Goal: Task Accomplishment & Management: Complete application form

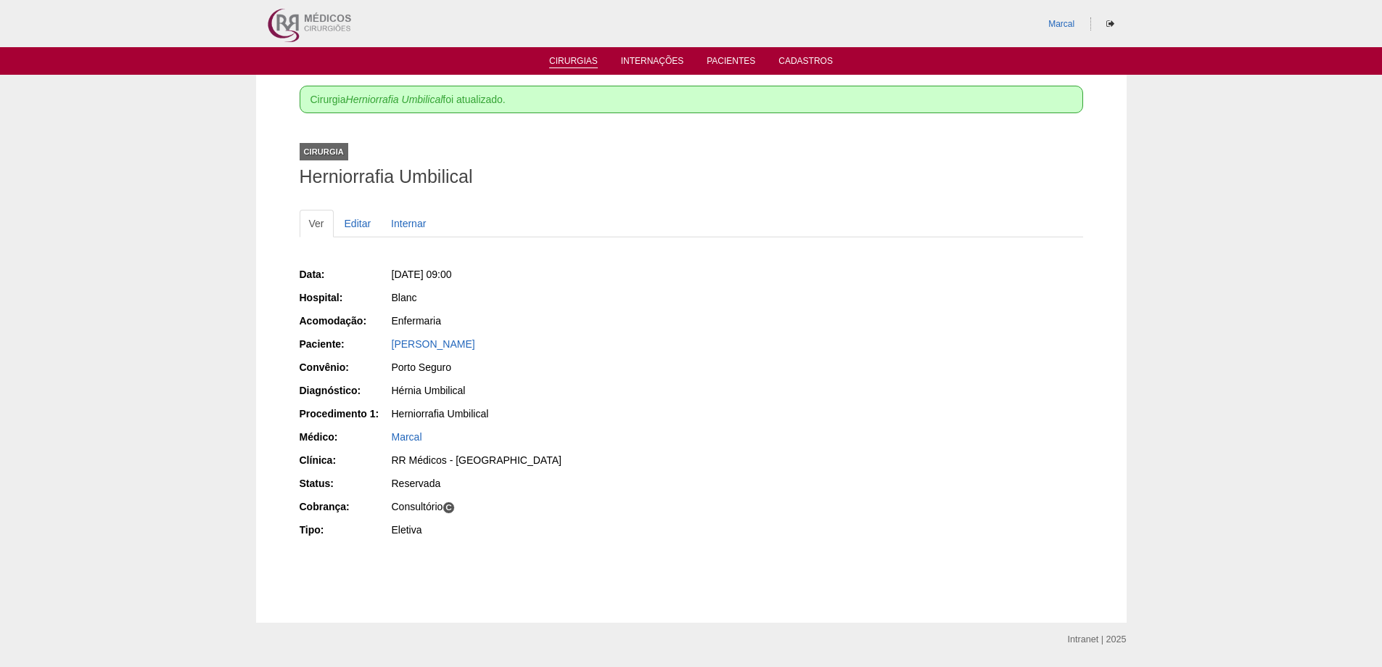
click at [575, 58] on link "Cirurgias" at bounding box center [573, 62] width 49 height 12
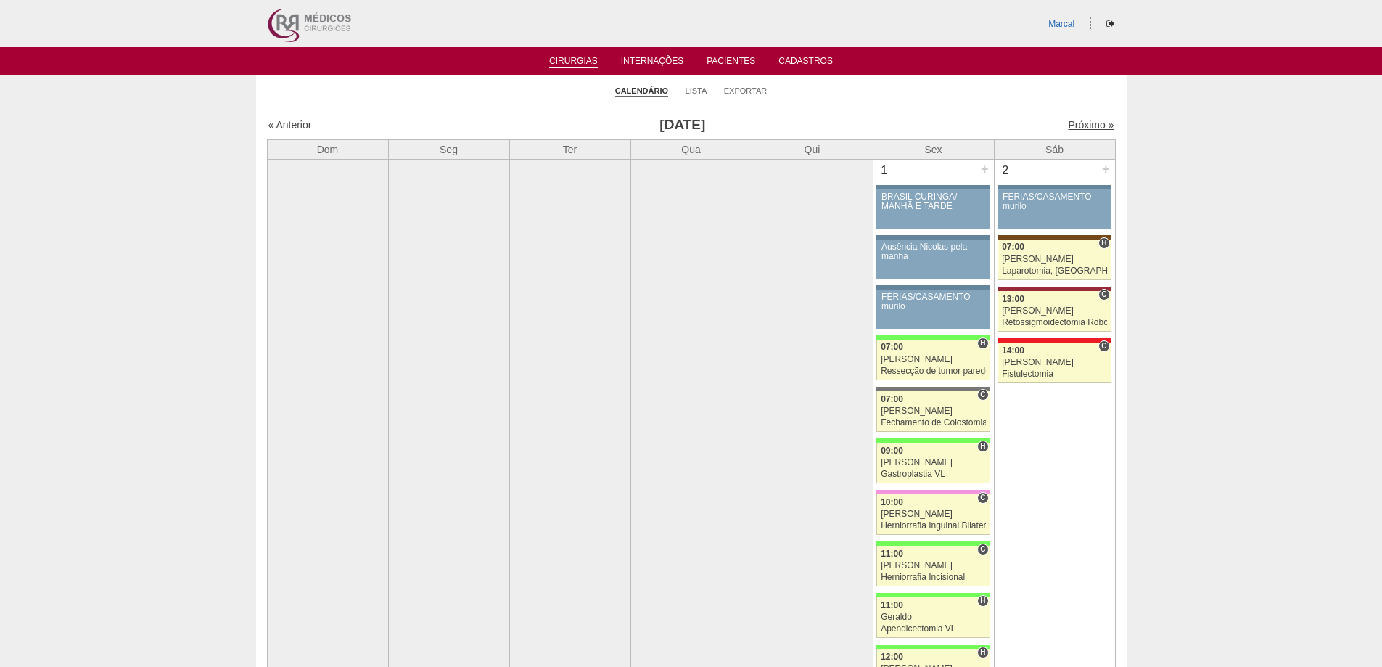
click at [1071, 125] on link "Próximo »" at bounding box center [1091, 125] width 46 height 12
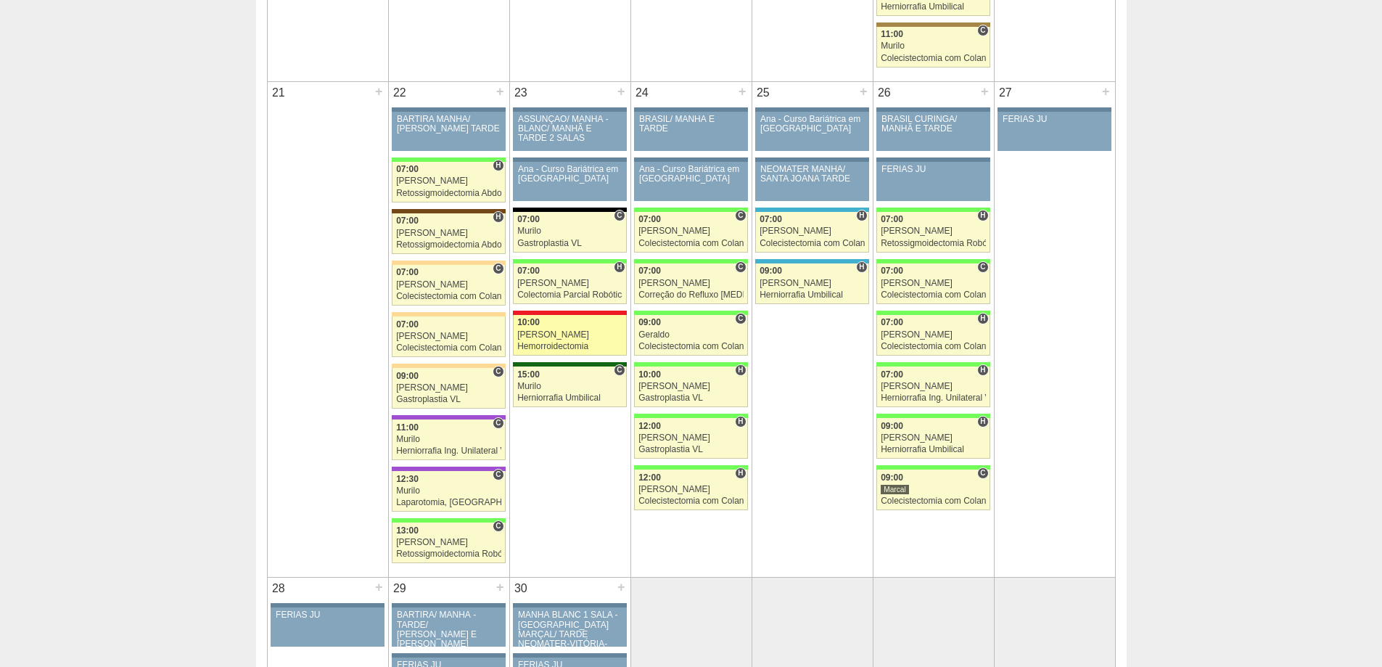
scroll to position [2104, 0]
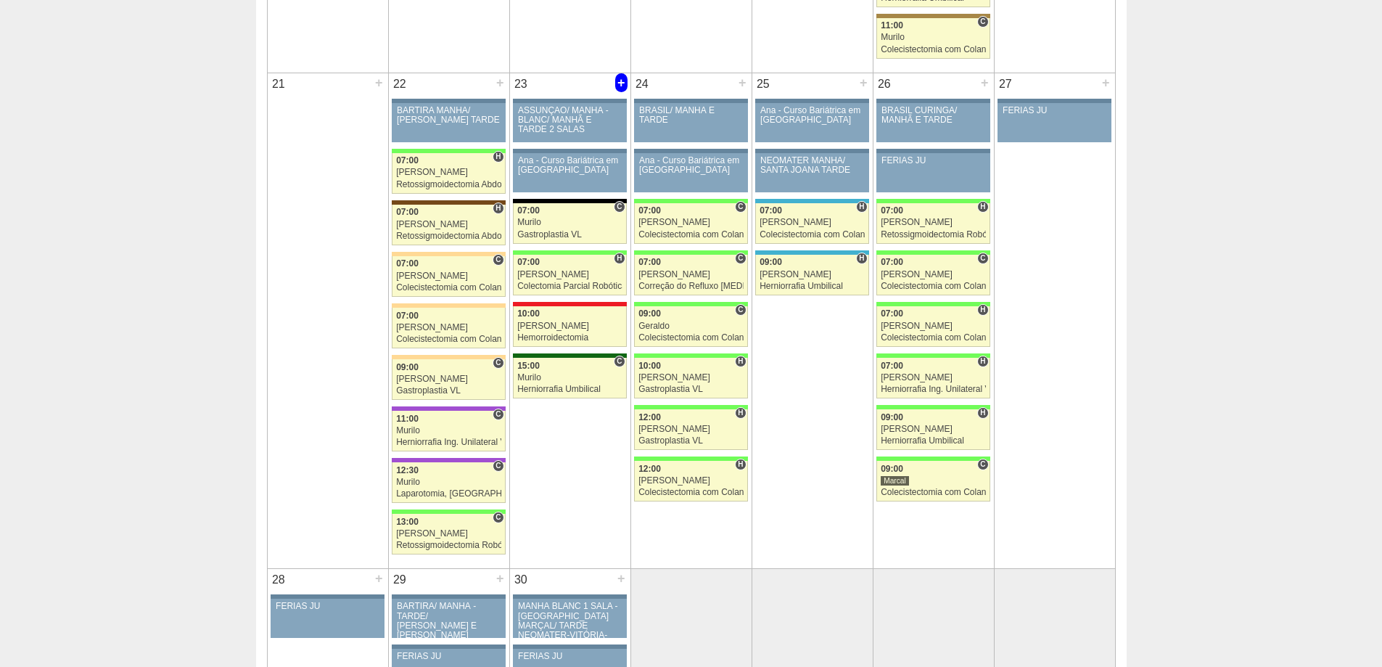
click at [620, 82] on div "+" at bounding box center [621, 82] width 12 height 19
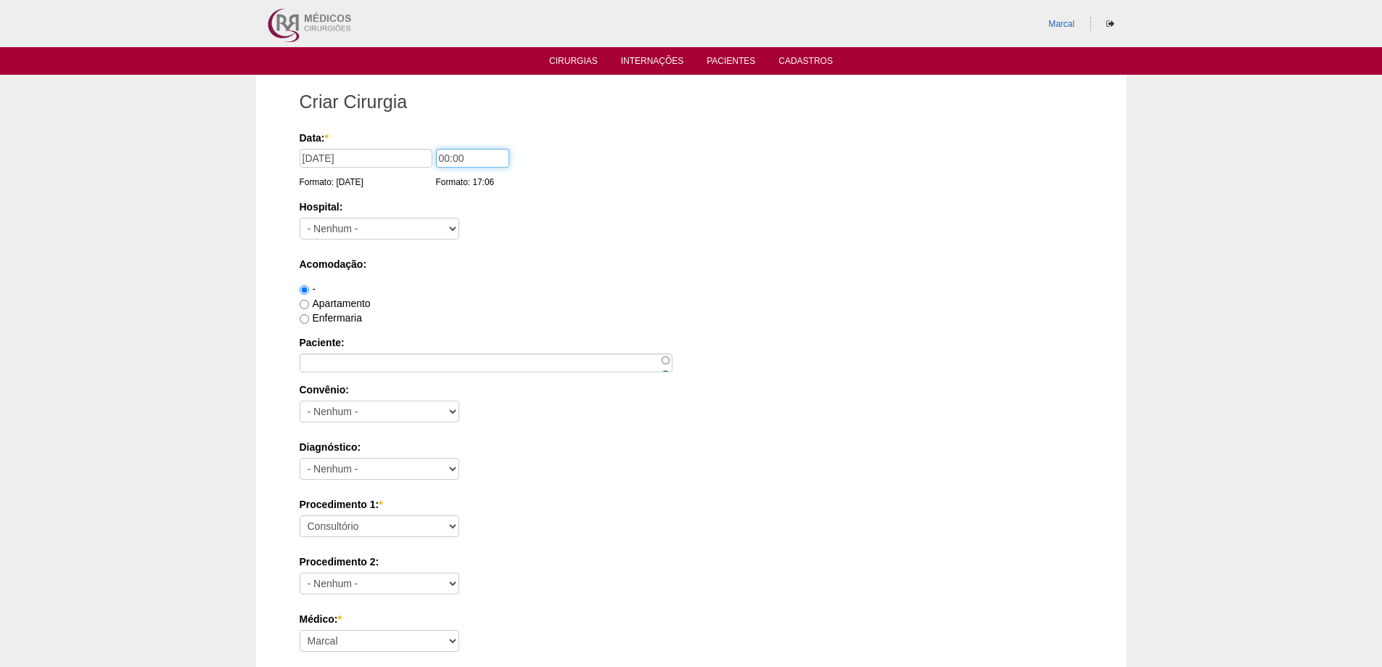
click at [446, 159] on input "00:00" at bounding box center [472, 158] width 73 height 19
type input "13:00"
click at [453, 230] on select "- Nenhum - 9 de Julho Albert Einstein Alvorada América Assunção Bartira Benefic…" at bounding box center [380, 229] width 160 height 22
select select "44"
click at [300, 218] on select "- Nenhum - 9 de Julho Albert Einstein Alvorada América Assunção Bartira Benefic…" at bounding box center [380, 229] width 160 height 22
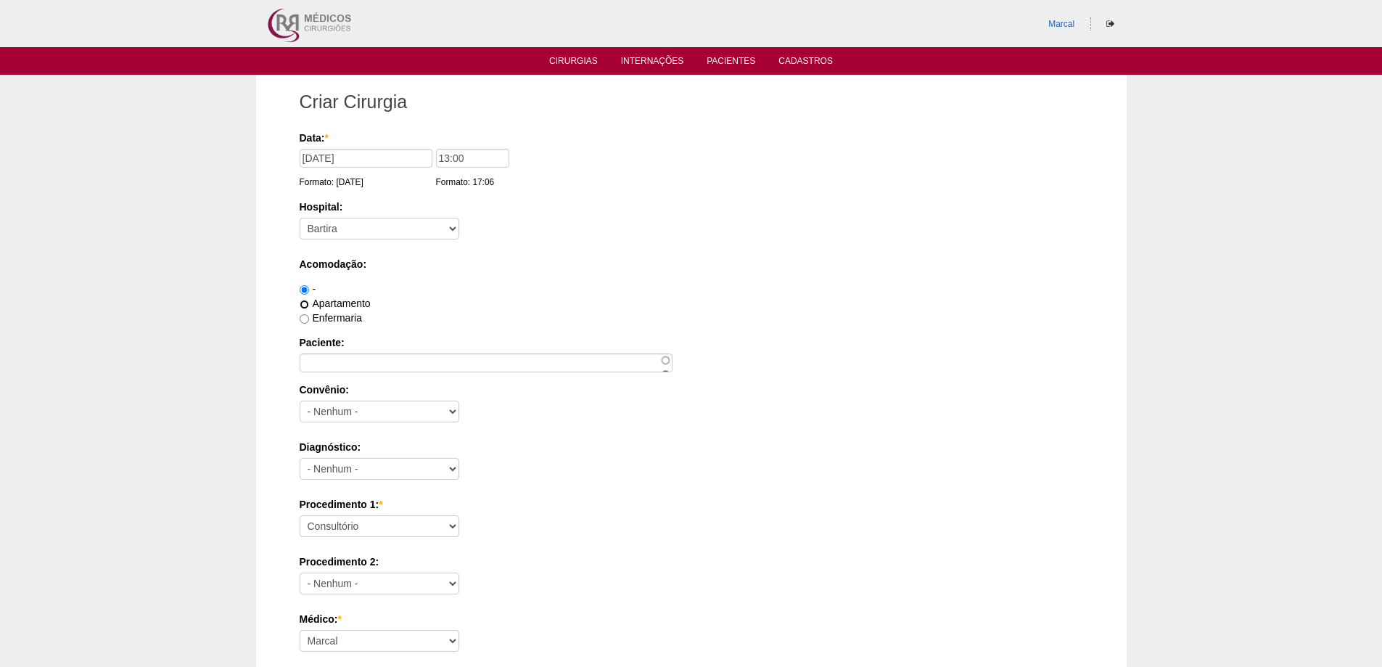
click at [307, 300] on input "Apartamento" at bounding box center [304, 304] width 9 height 9
radio input "true"
click at [319, 358] on input "Paciente:" at bounding box center [486, 362] width 373 height 19
click at [348, 363] on input "Jordana batista Anselmo" at bounding box center [486, 362] width 373 height 19
type input "Jordana Batista Anselmo"
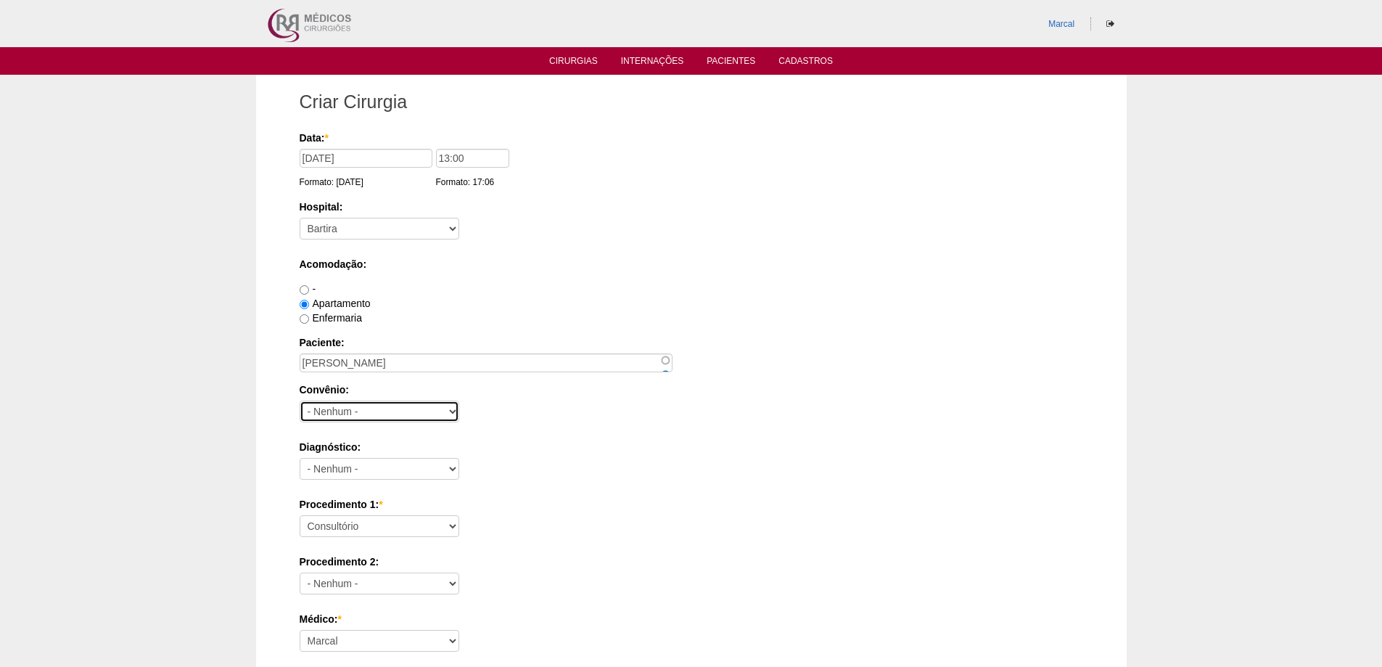
click at [453, 414] on select "- Nenhum - Abet Afresp Allianz Amil Blue Life Caasp Cabesp Caixa de Pensões Car…" at bounding box center [380, 412] width 160 height 22
select select "3747"
click at [300, 401] on select "- Nenhum - Abet Afresp Allianz Amil Blue Life Caasp Cabesp Caixa de Pensões Car…" at bounding box center [380, 412] width 160 height 22
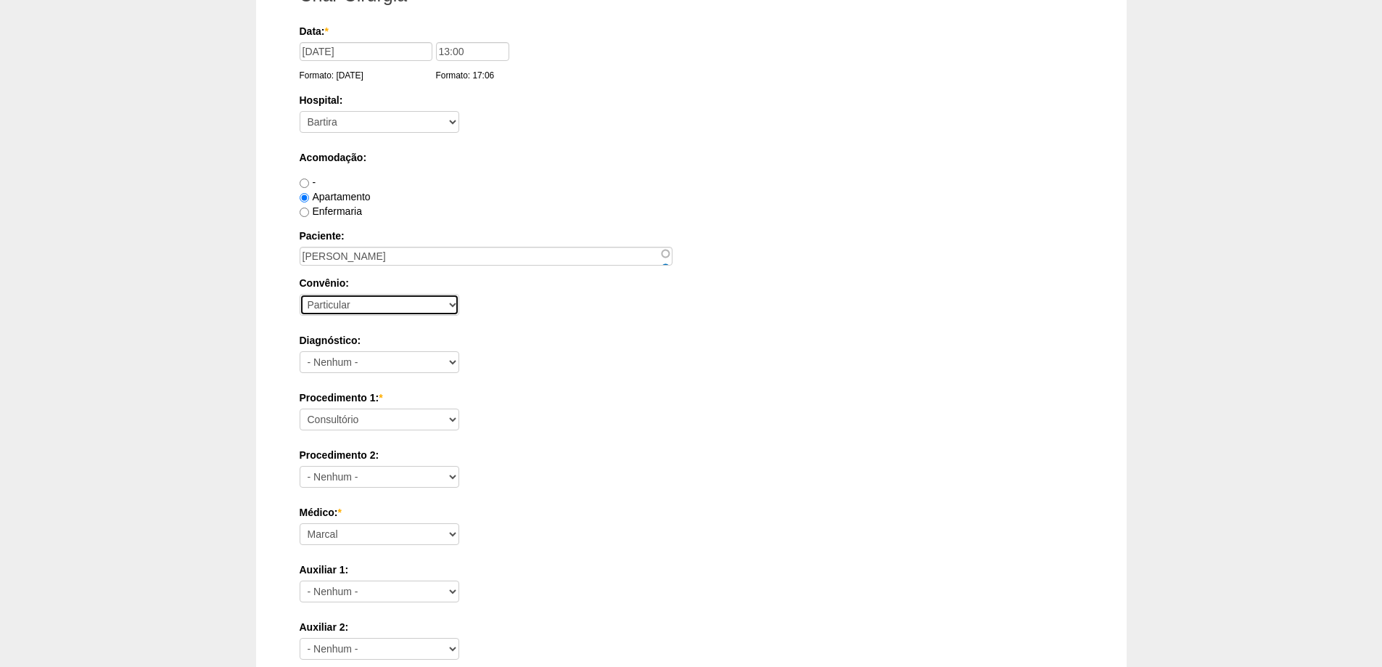
scroll to position [145, 0]
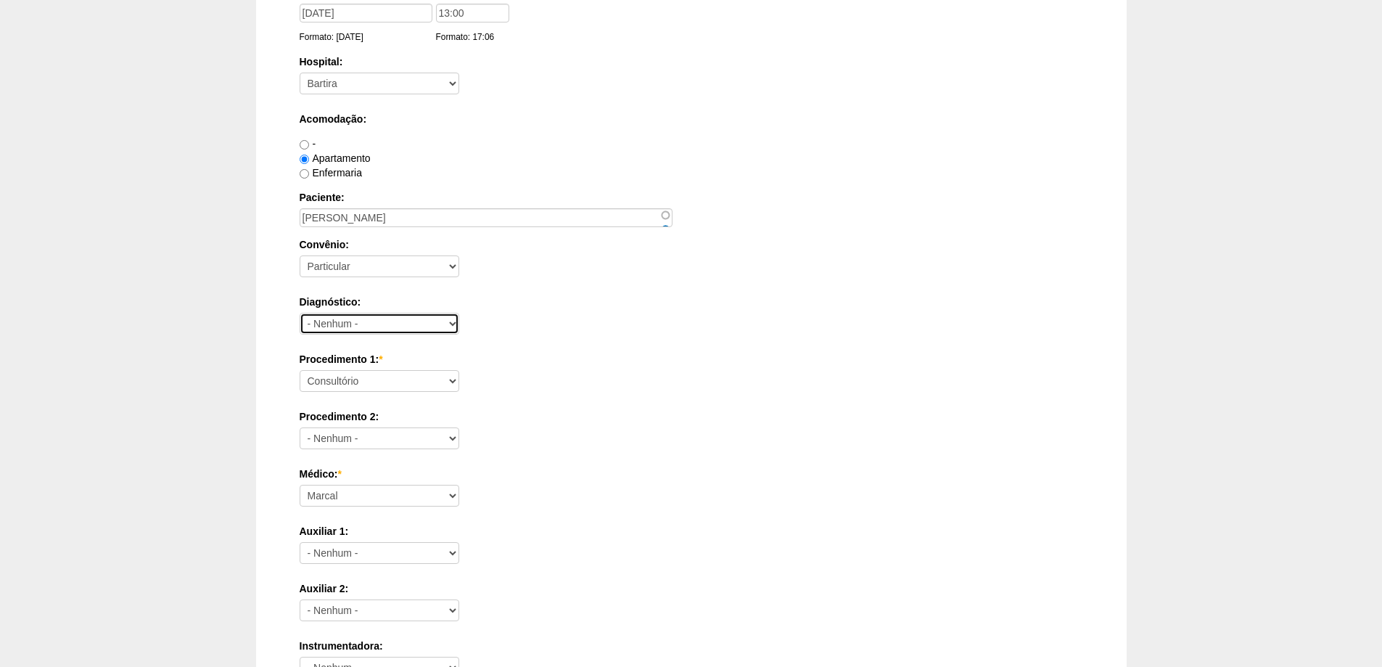
click at [451, 324] on select "- Nenhum - Abdome Agudo Abscesso Hepático Abscesso Perianal Abscesso Peritoneal…" at bounding box center [380, 324] width 160 height 22
select select "3707"
click at [300, 313] on select "- Nenhum - Abdome Agudo Abscesso Hepático Abscesso Perianal Abscesso Peritoneal…" at bounding box center [380, 324] width 160 height 22
click at [450, 377] on select "Consultório Abscesso Hepático - Drenagem Abscesso perianal Amputação Abdômino P…" at bounding box center [380, 381] width 160 height 22
select select "3710"
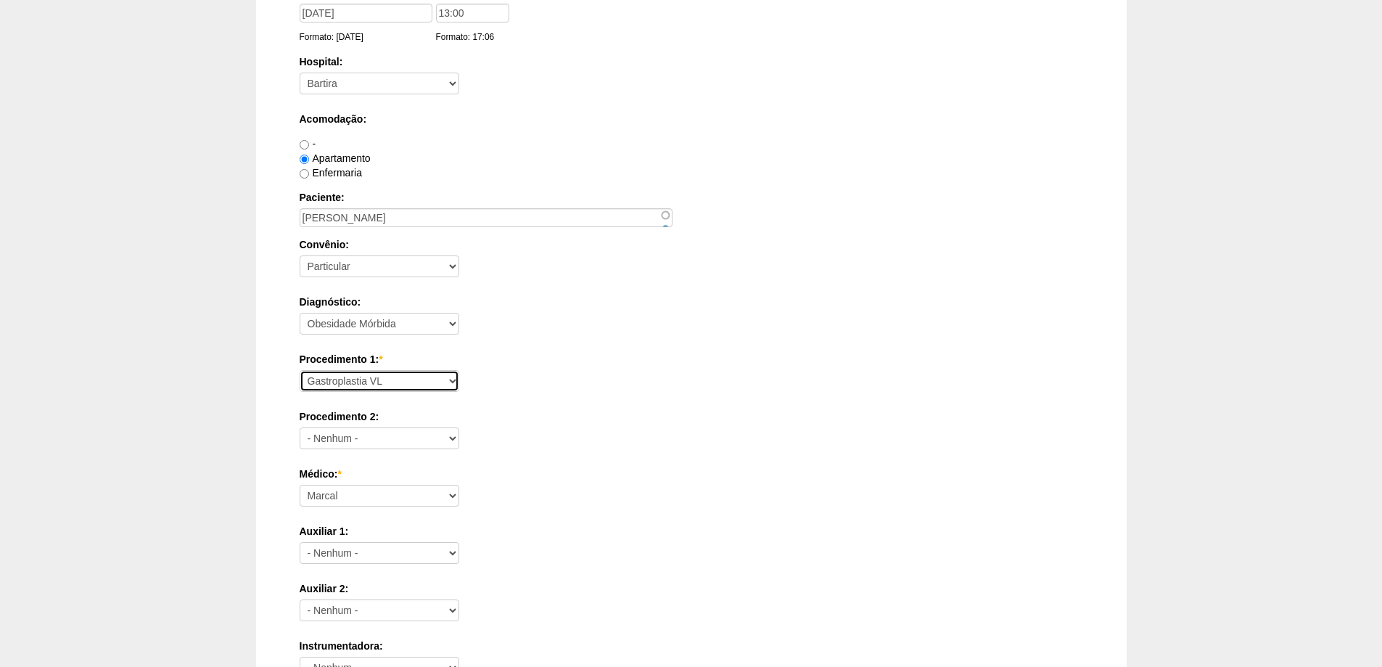
click at [300, 370] on select "Consultório Abscesso Hepático - Drenagem Abscesso perianal Amputação Abdômino P…" at bounding box center [380, 381] width 160 height 22
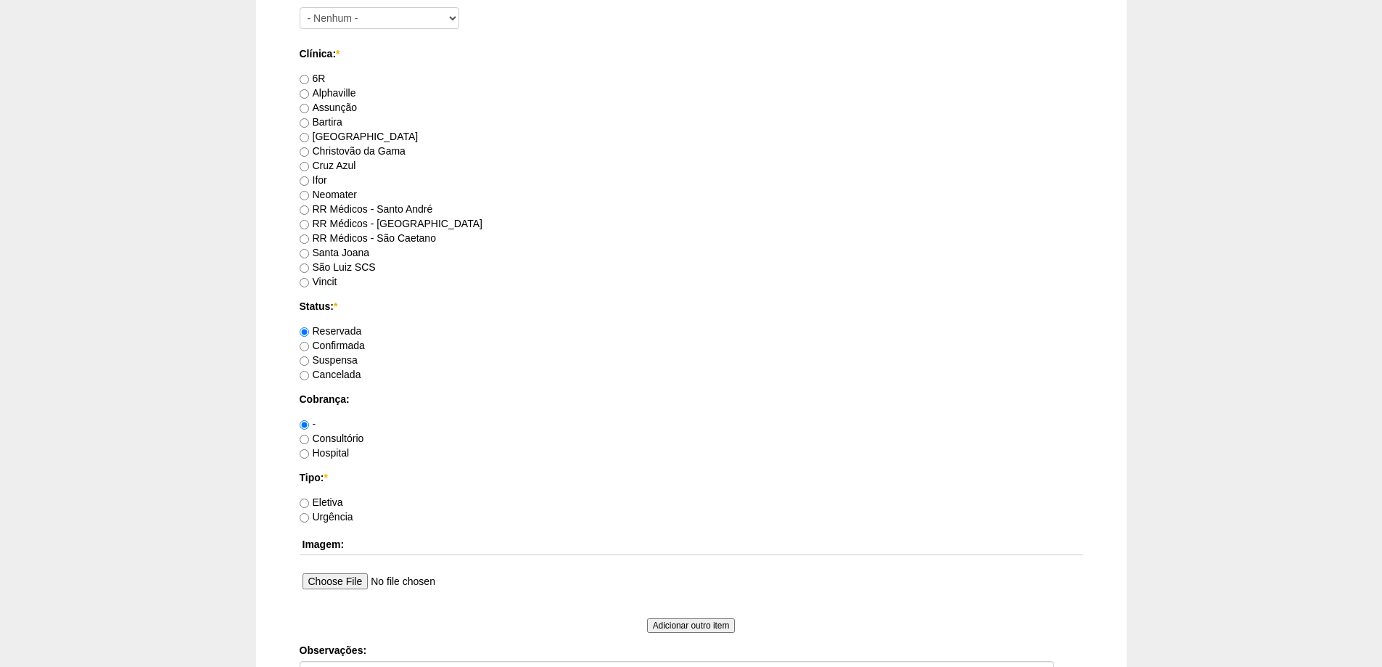
scroll to position [798, 0]
click at [303, 207] on input "RR Médicos - Santo André" at bounding box center [304, 206] width 9 height 9
radio input "true"
click at [307, 438] on input "Consultório" at bounding box center [304, 435] width 9 height 9
radio input "true"
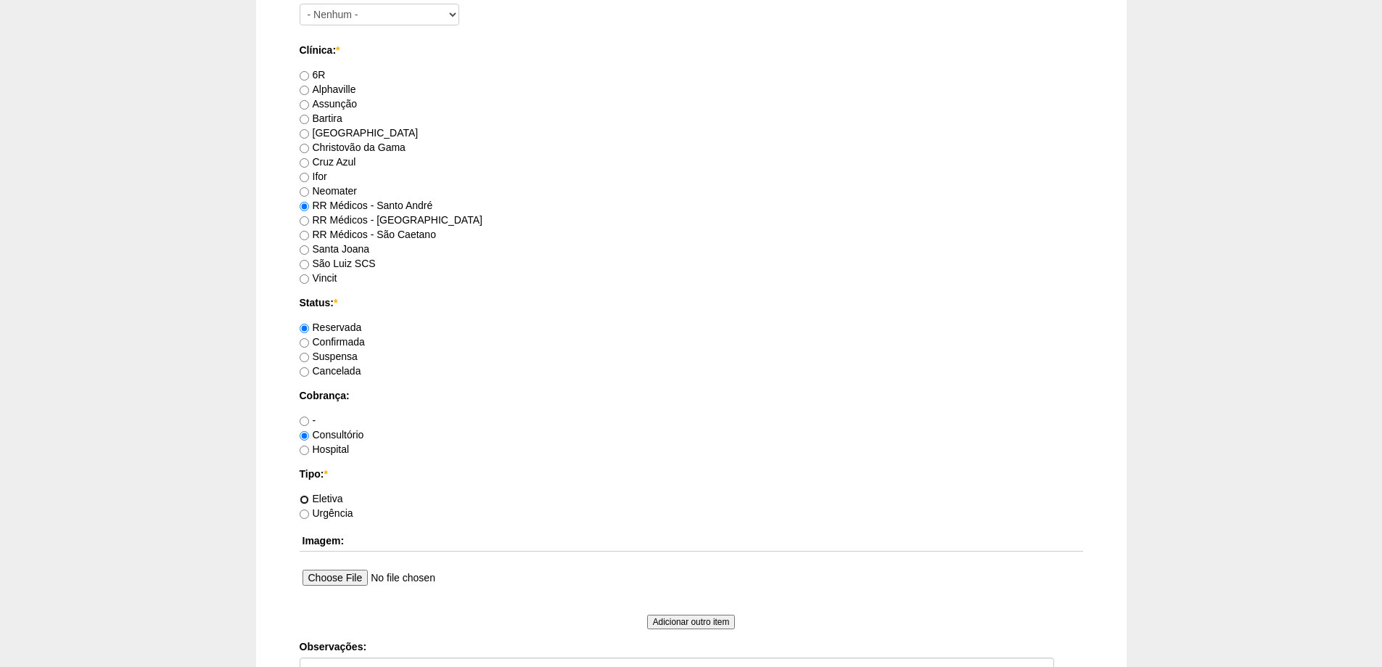
click at [303, 500] on input "Eletiva" at bounding box center [304, 499] width 9 height 9
radio input "true"
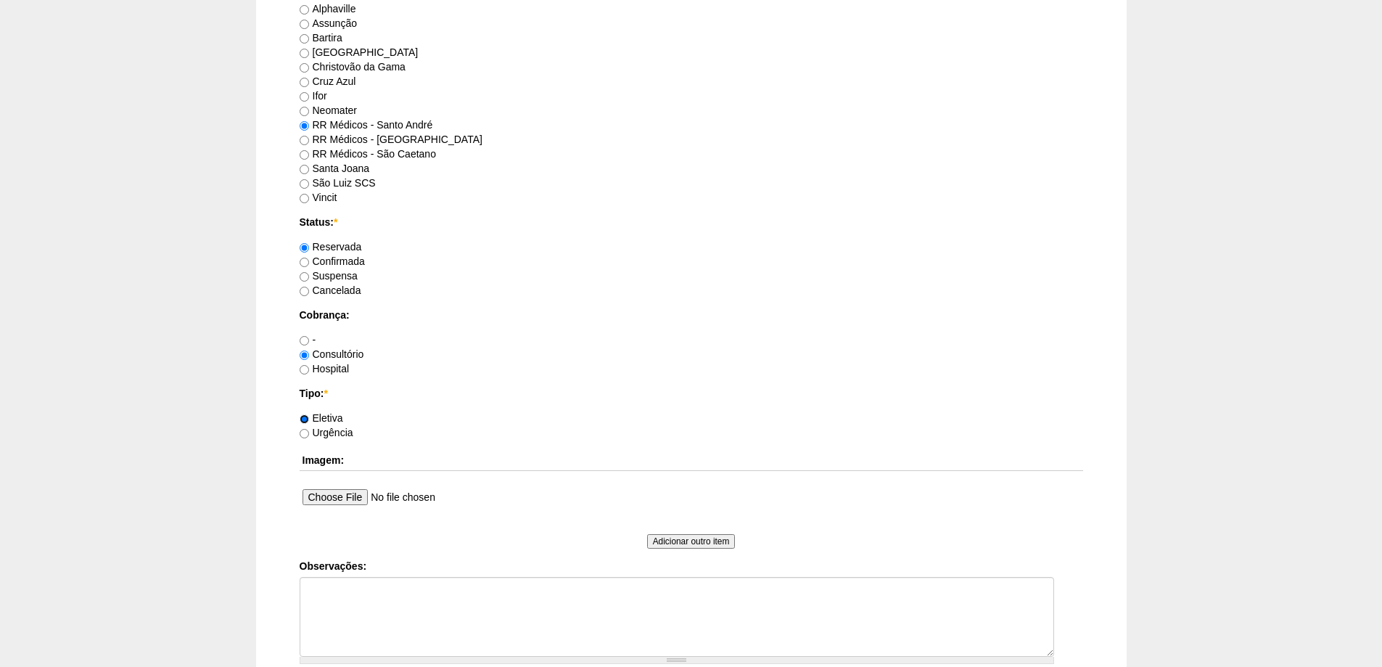
scroll to position [1052, 0]
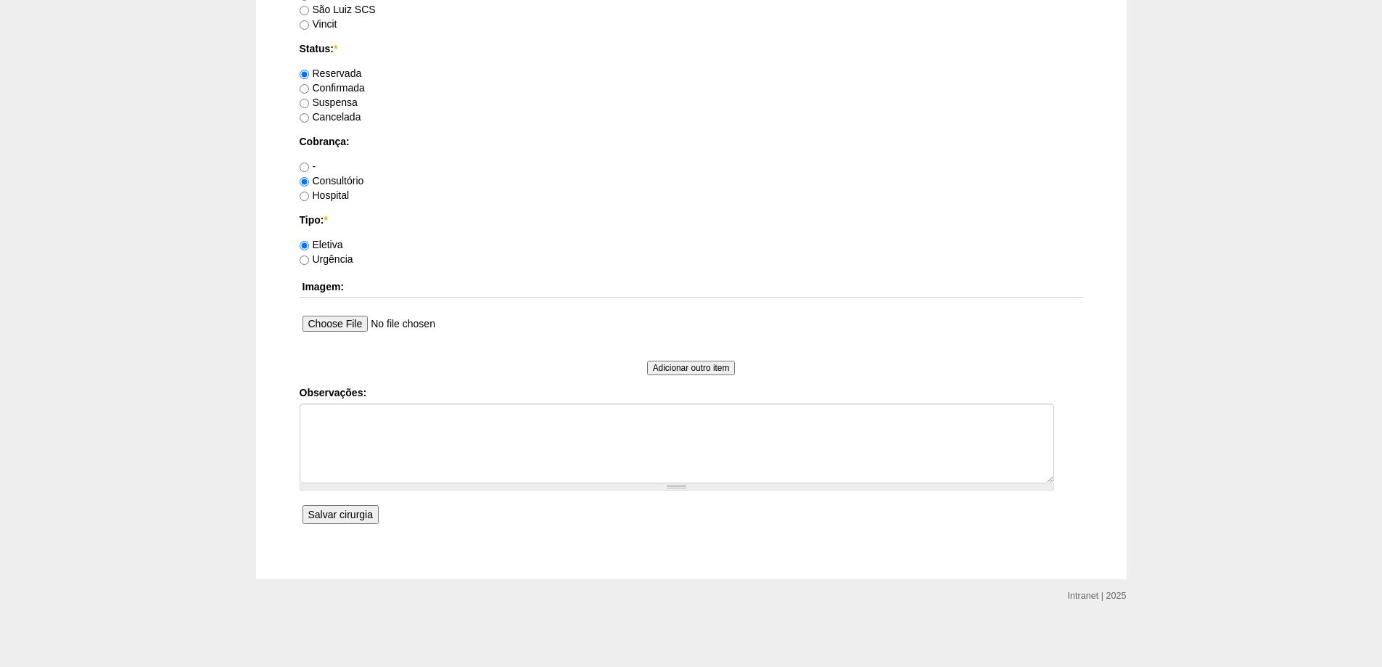
click at [340, 511] on input "Salvar cirurgia" at bounding box center [341, 514] width 76 height 19
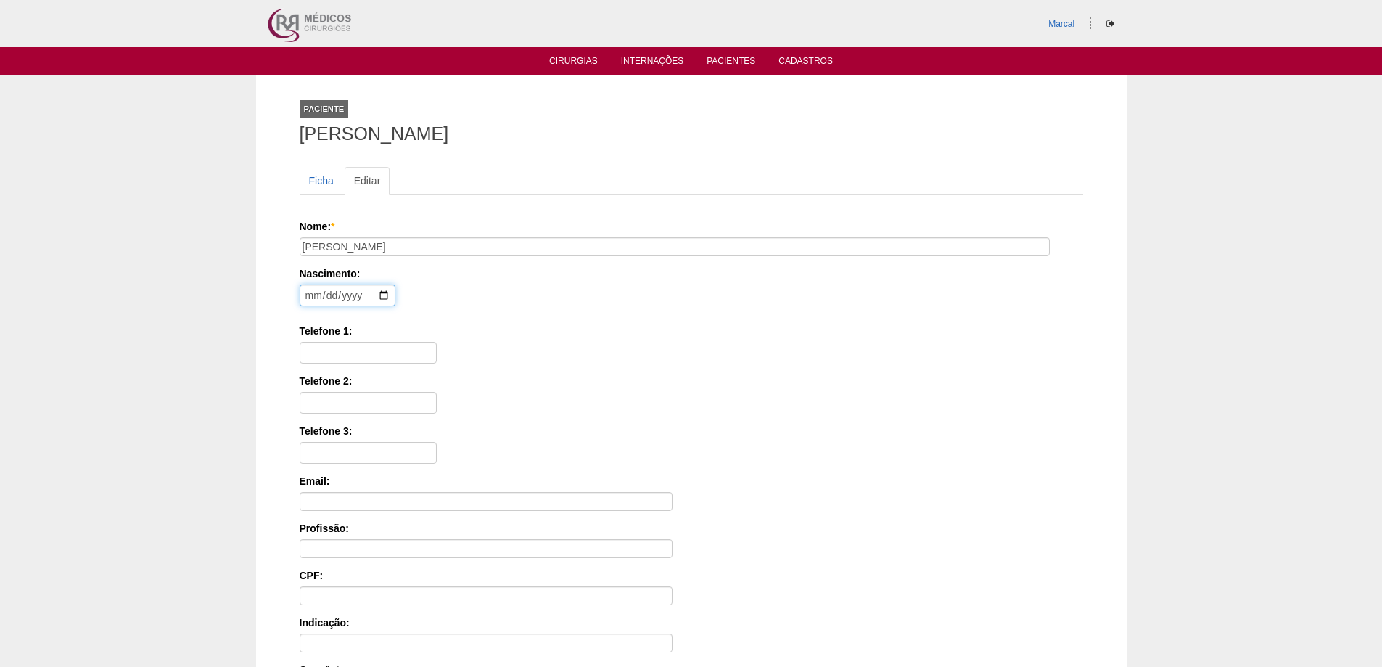
click at [311, 295] on input "date" at bounding box center [348, 295] width 96 height 22
type input "[DATE]"
click at [321, 347] on input "Telefone 1:" at bounding box center [368, 353] width 137 height 22
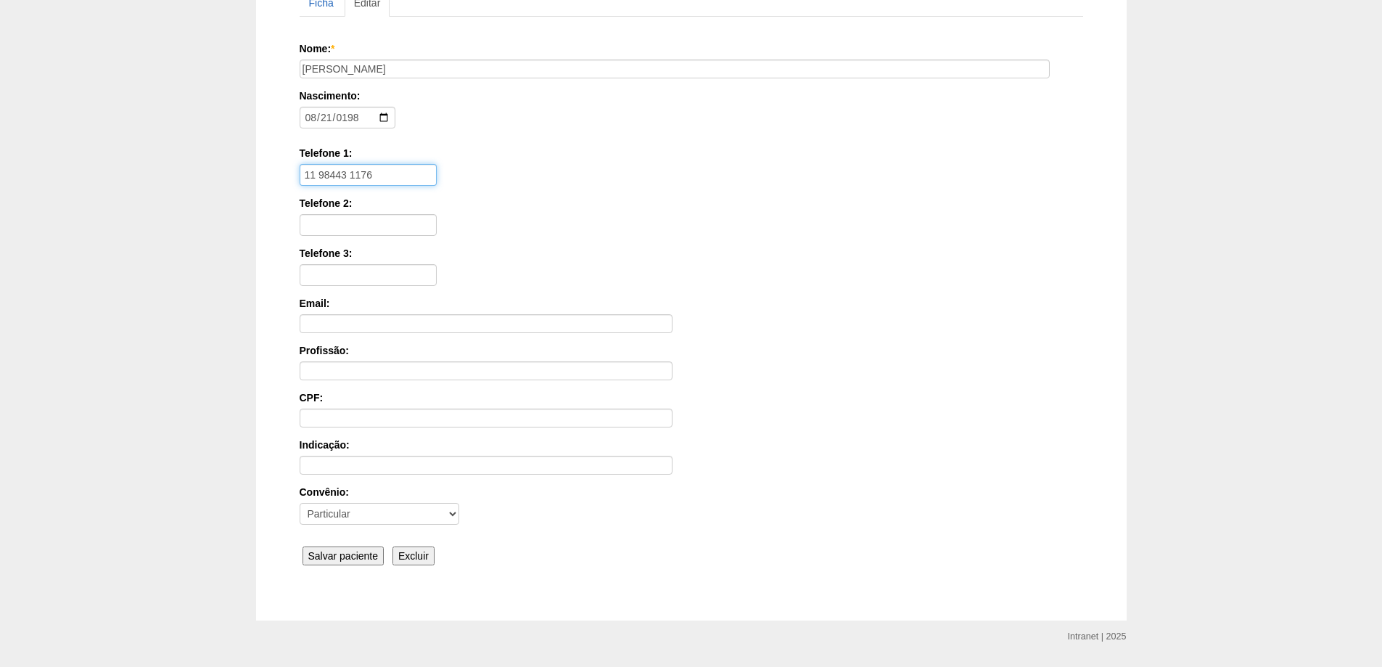
scroll to position [219, 0]
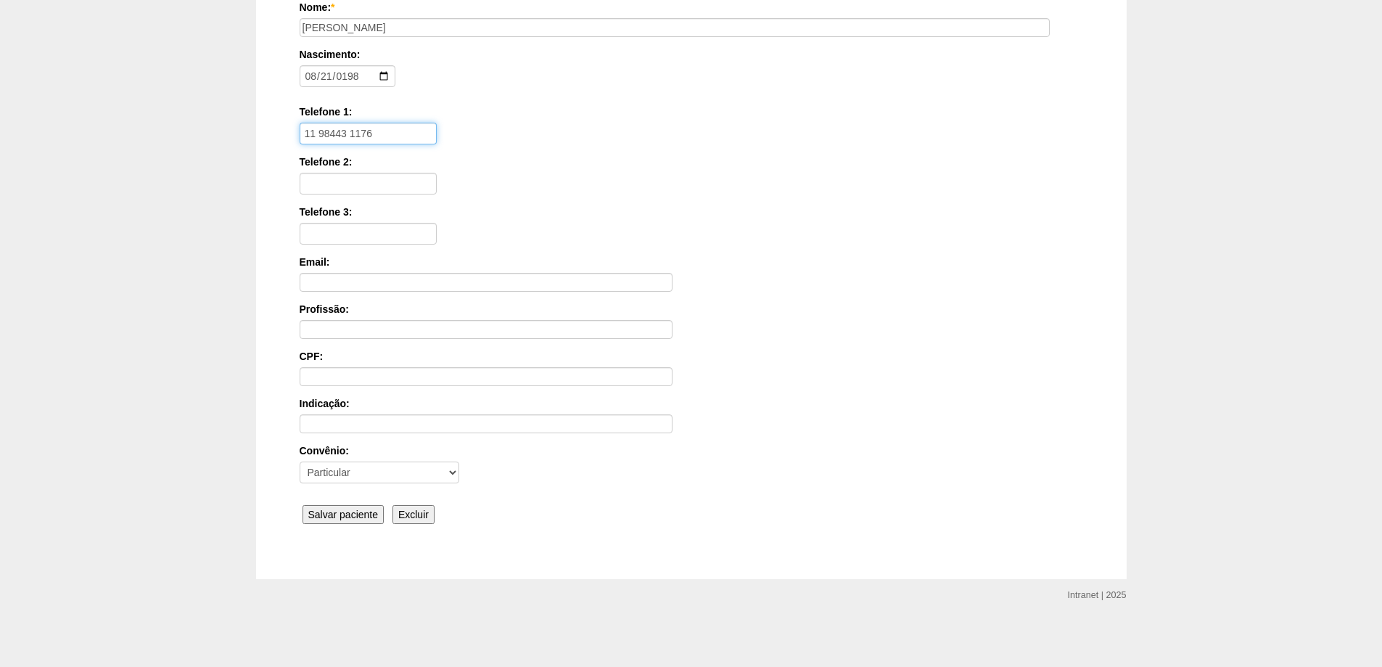
type input "11 98443 1176"
click at [359, 514] on input "Salvar paciente" at bounding box center [344, 514] width 82 height 19
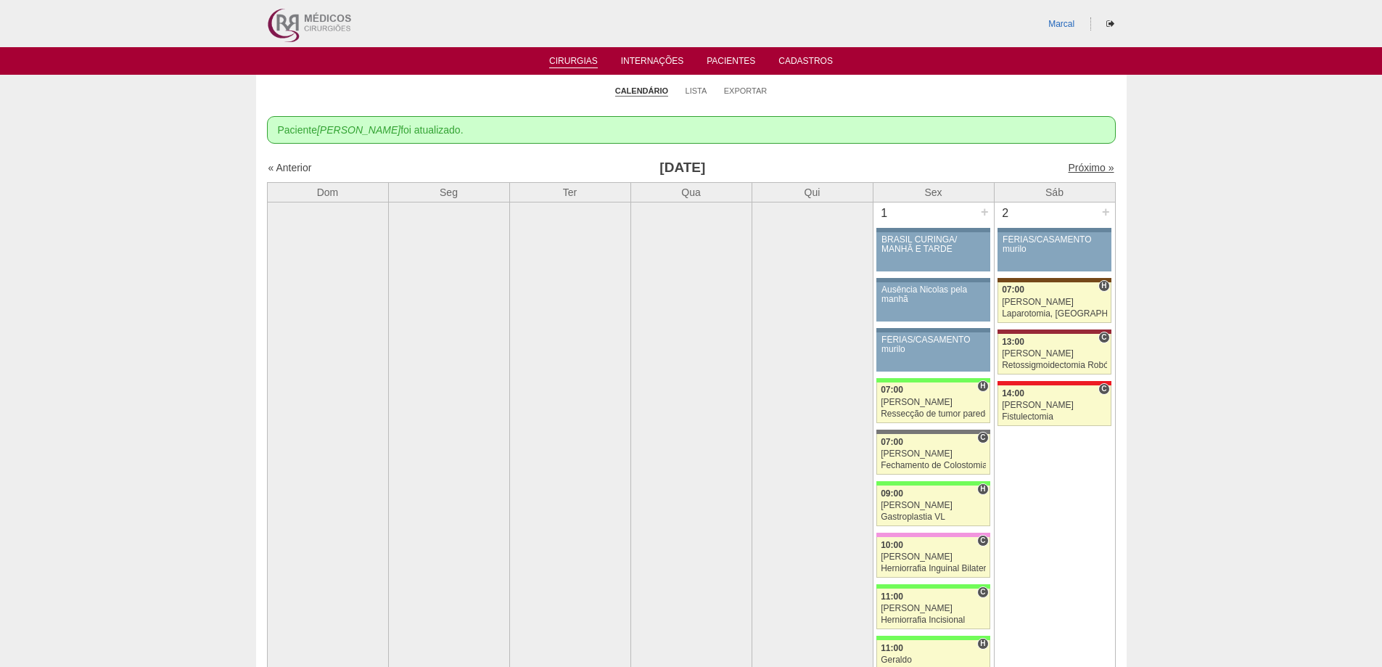
click at [1080, 168] on link "Próximo »" at bounding box center [1091, 168] width 46 height 12
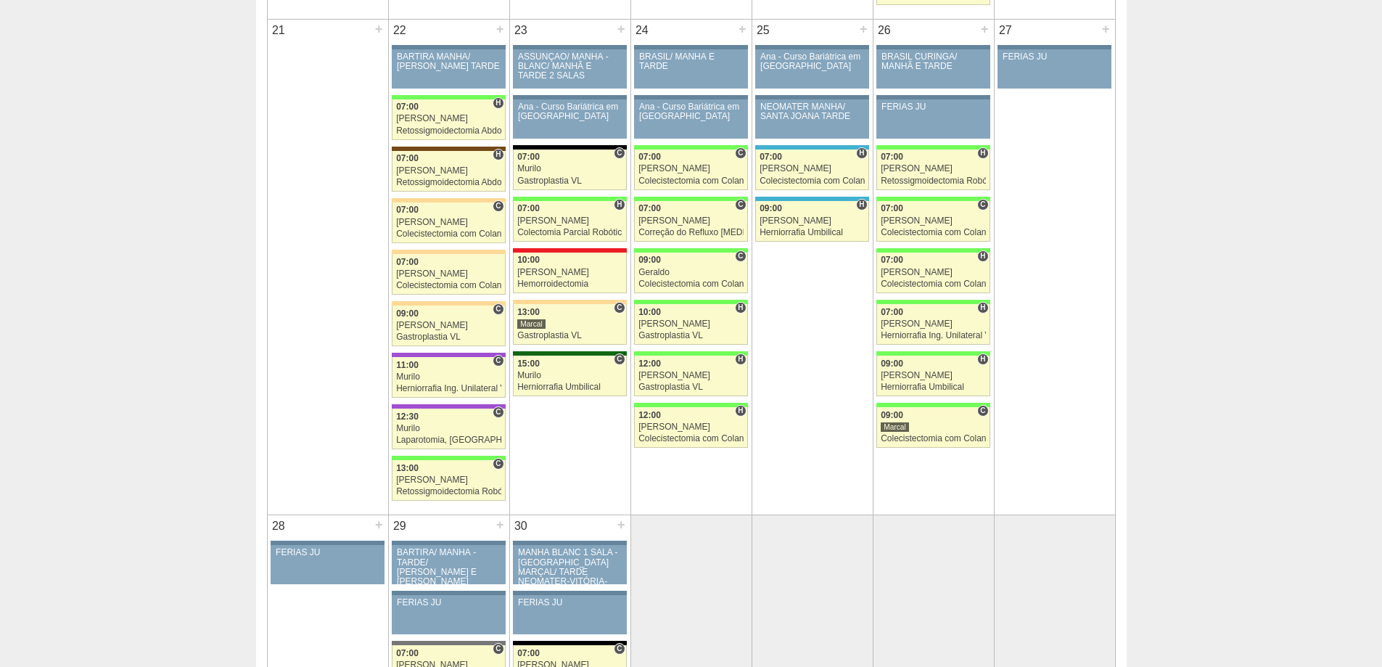
scroll to position [2177, 0]
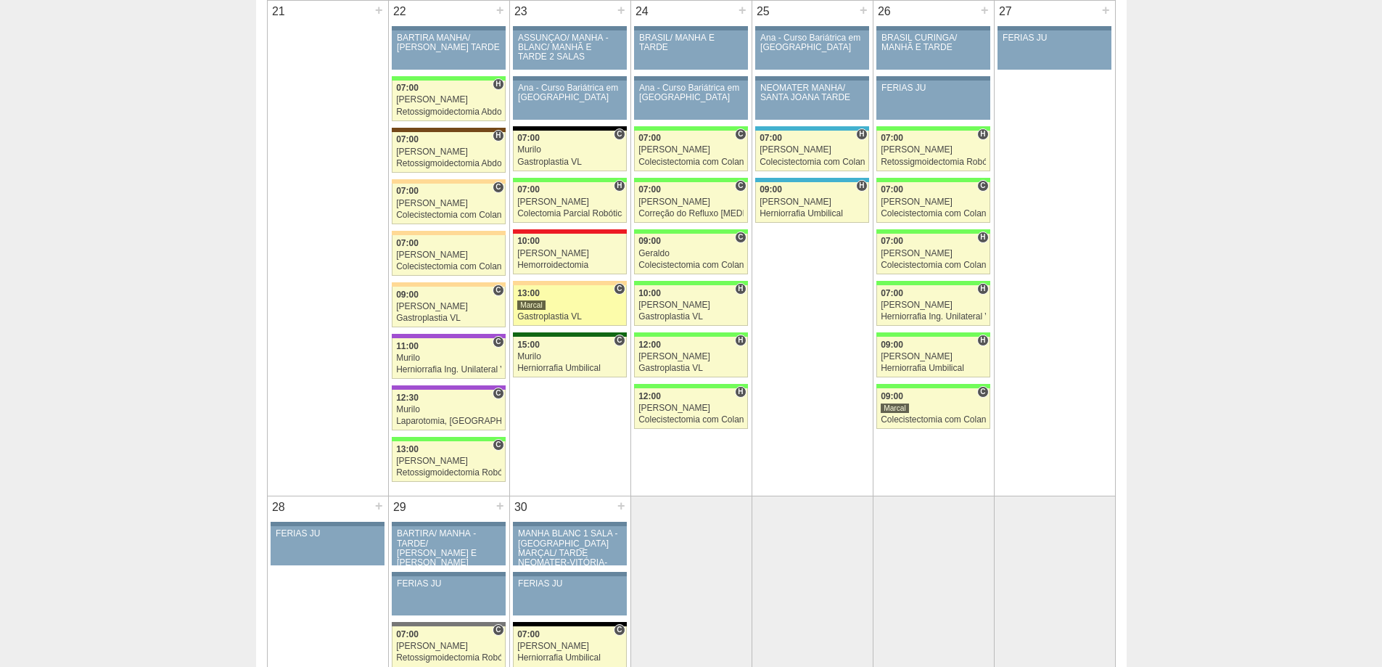
click at [552, 313] on div "Gastroplastia VL" at bounding box center [569, 316] width 105 height 9
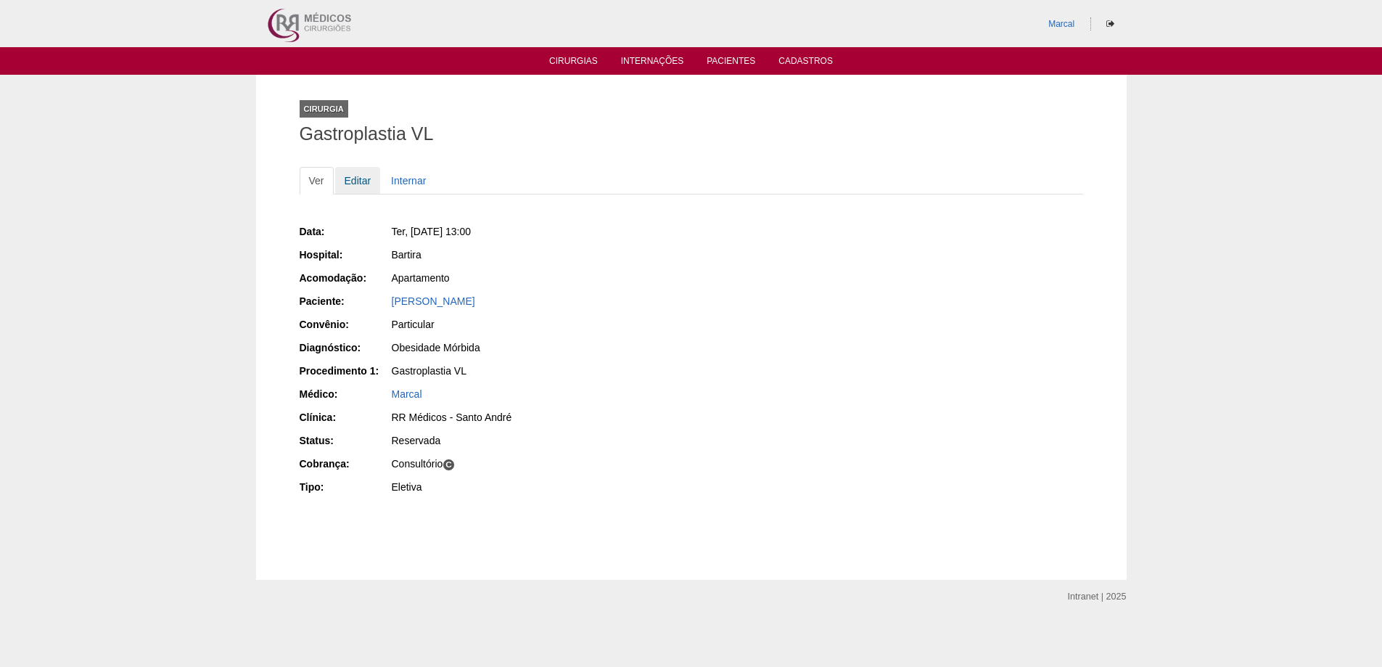
click at [364, 183] on link "Editar" at bounding box center [358, 181] width 46 height 28
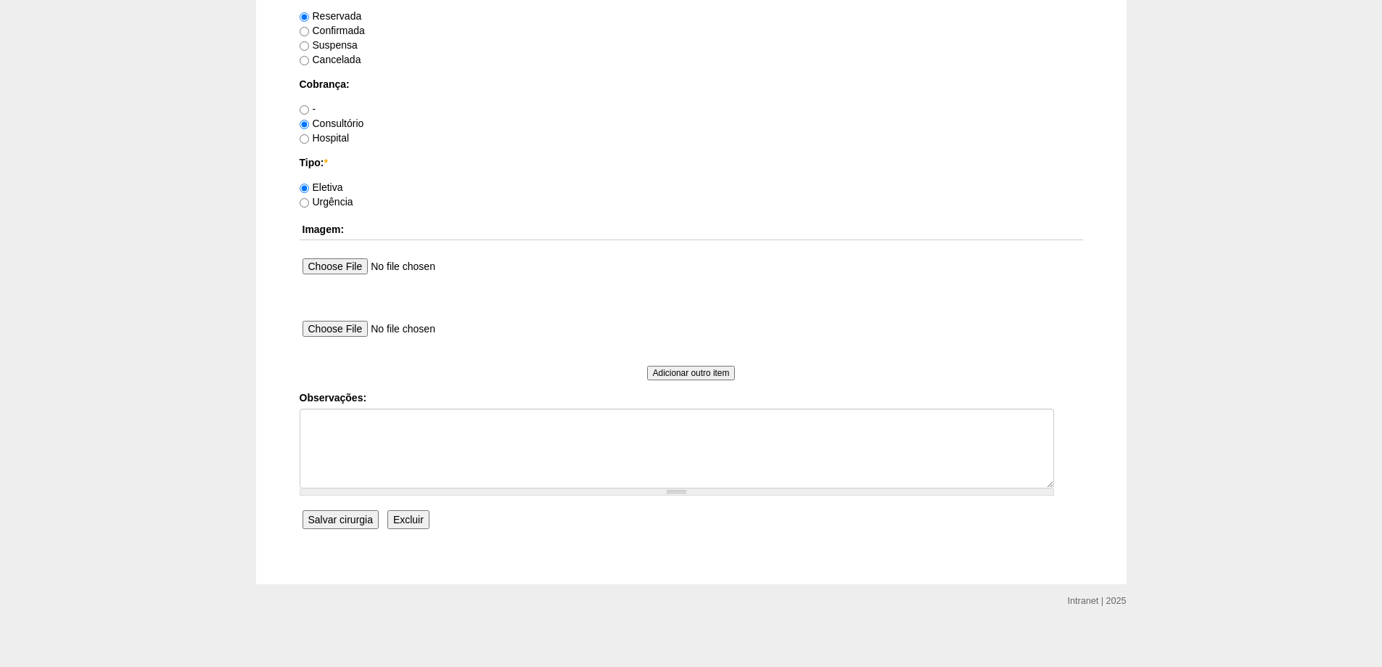
scroll to position [1203, 0]
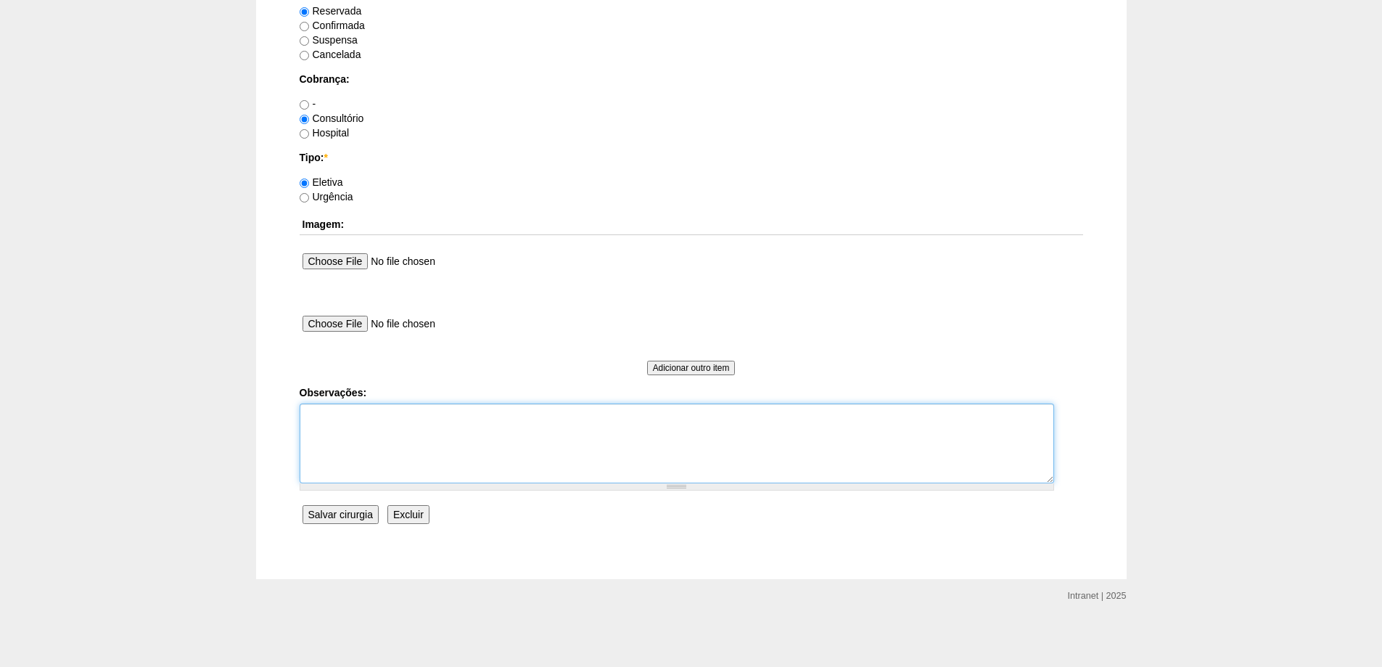
click at [331, 422] on textarea "Observações:" at bounding box center [677, 443] width 755 height 80
type textarea "[PERSON_NAME]"
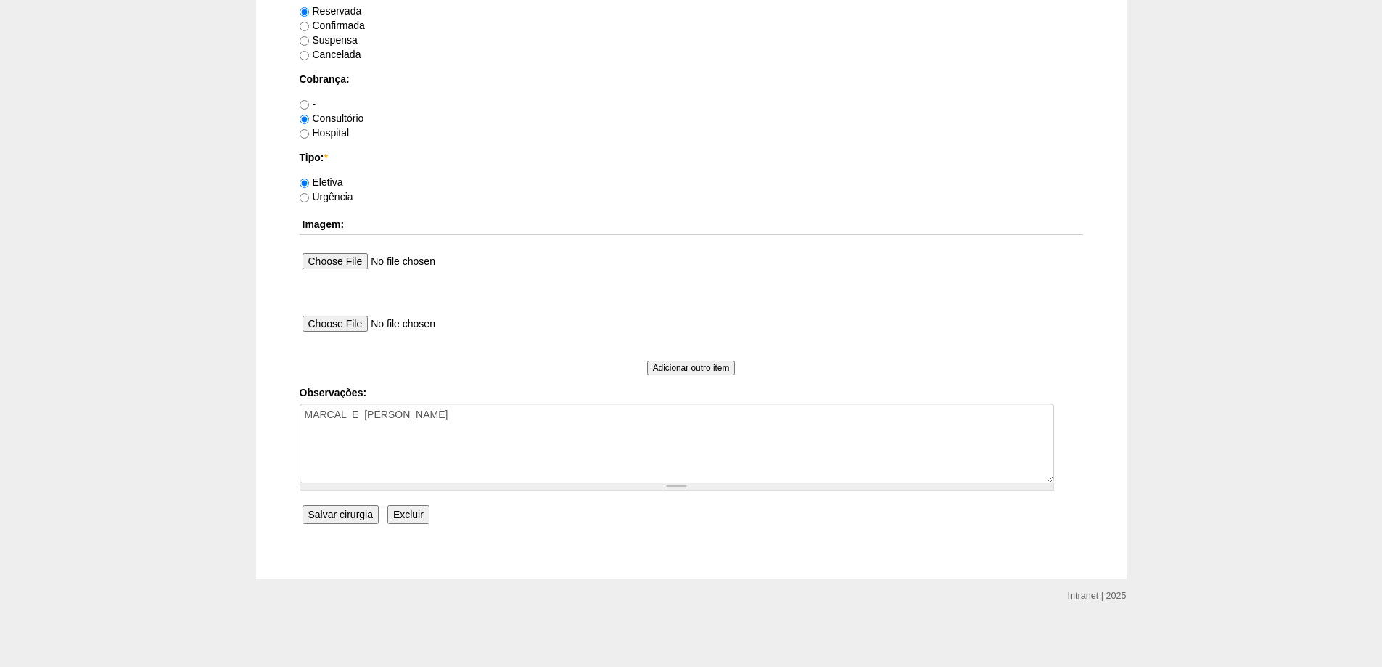
click at [339, 515] on input "Salvar cirurgia" at bounding box center [341, 514] width 76 height 19
